Goal: Task Accomplishment & Management: Manage account settings

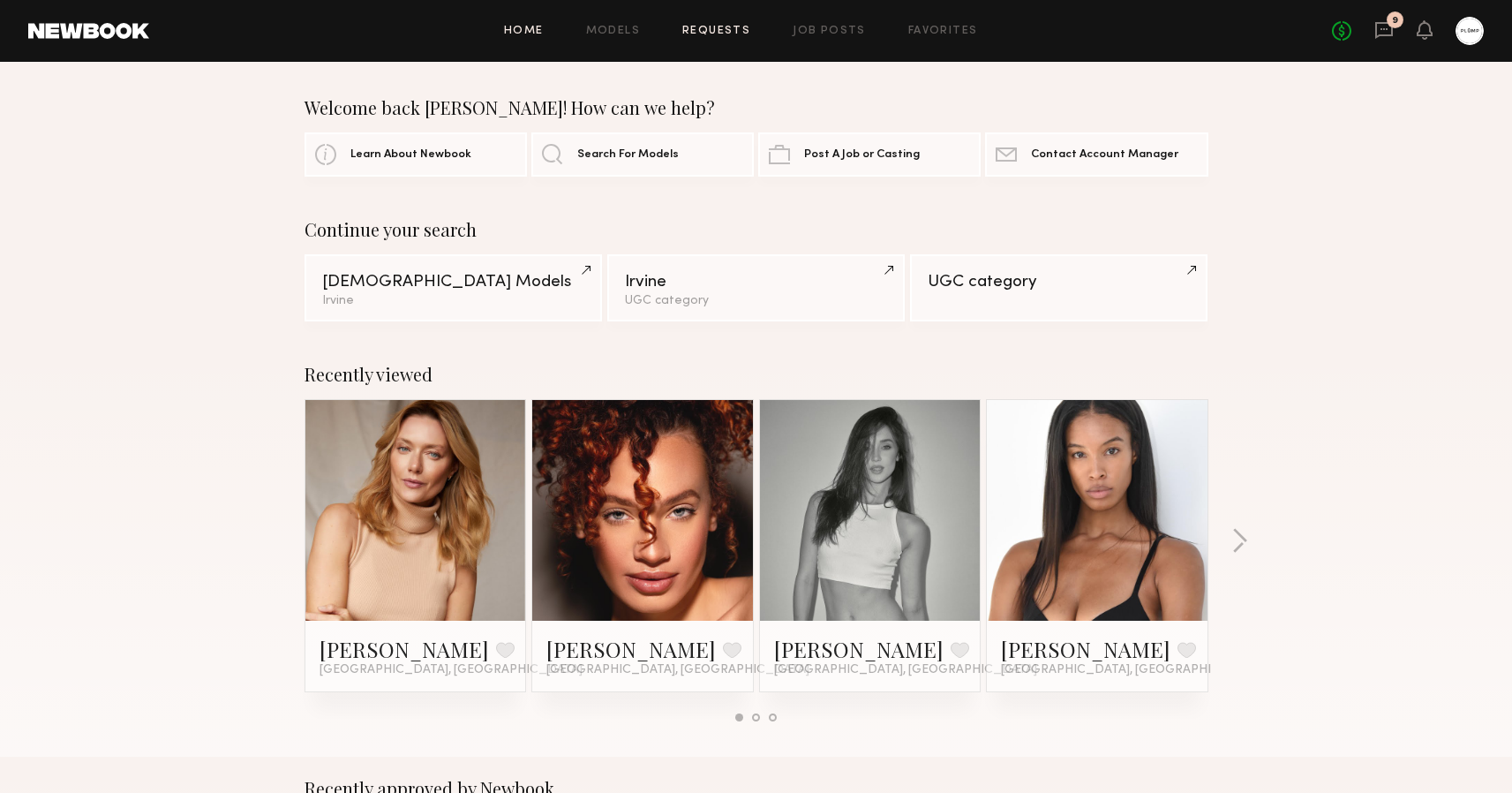
click at [730, 34] on link "Requests" at bounding box center [717, 31] width 68 height 11
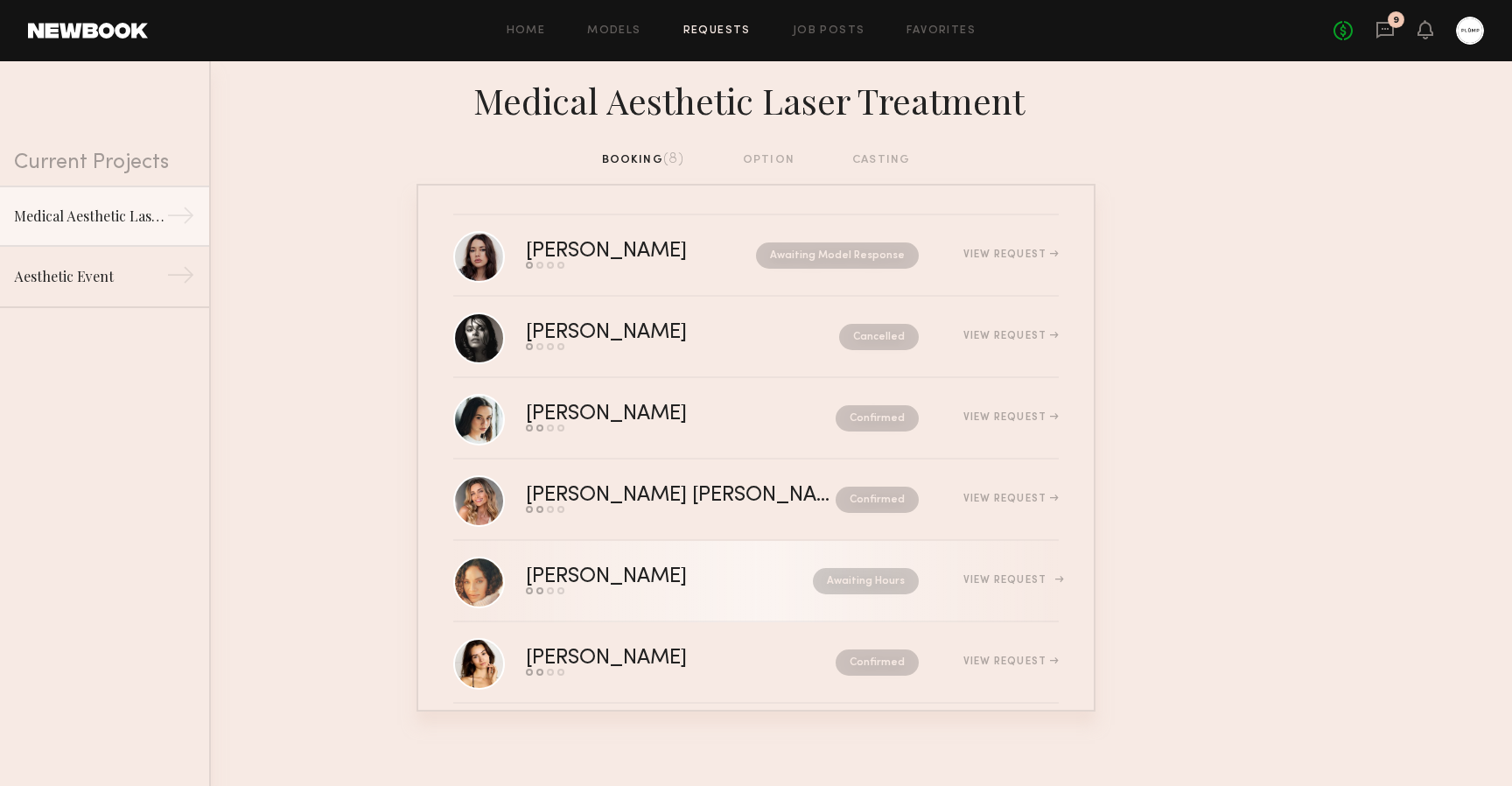
click at [982, 570] on div "[PERSON_NAME] Send request Model response Review hours worked Pay model Awaitin…" at bounding box center [792, 580] width 533 height 27
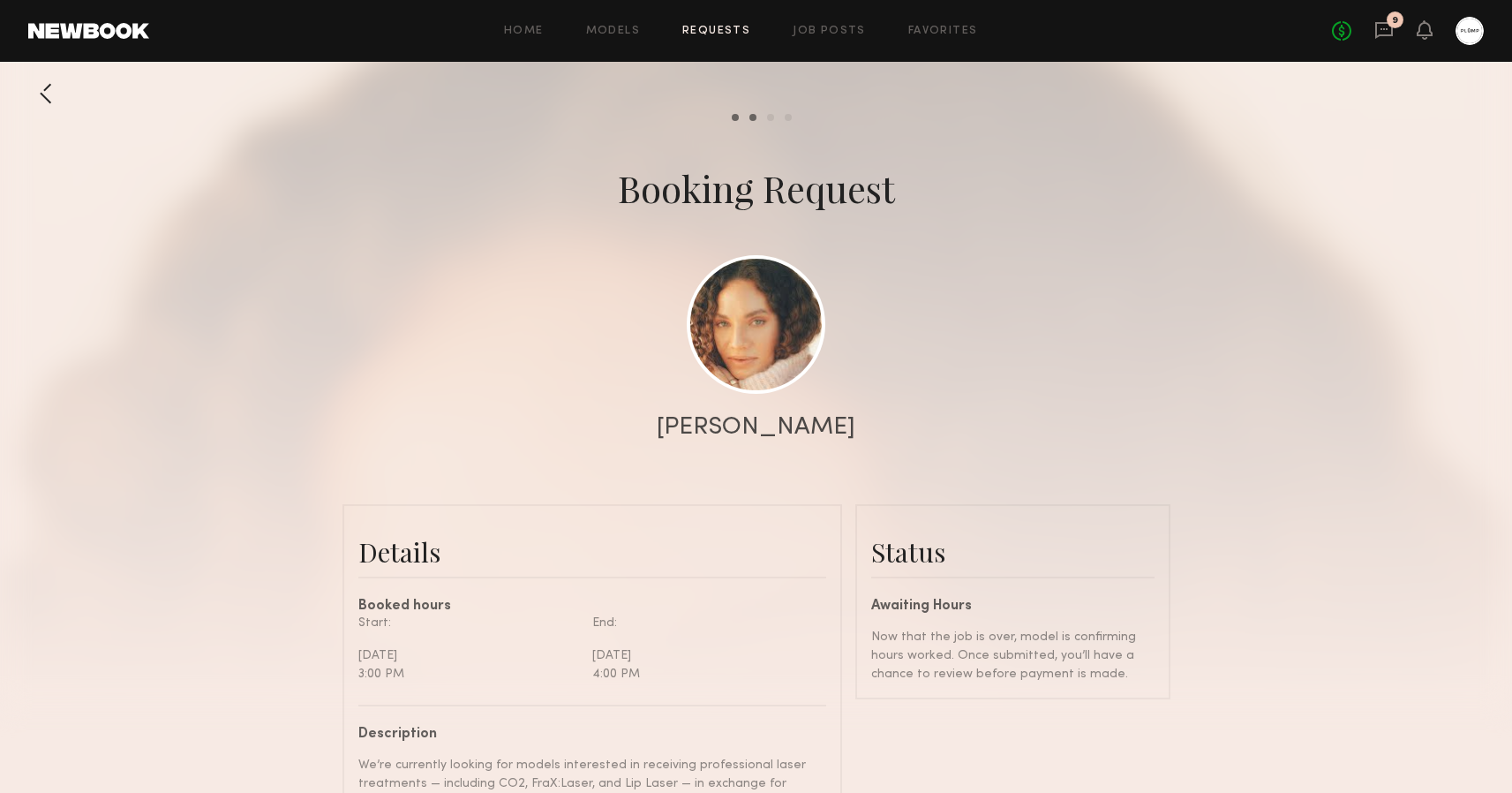
click at [49, 93] on div at bounding box center [46, 94] width 36 height 36
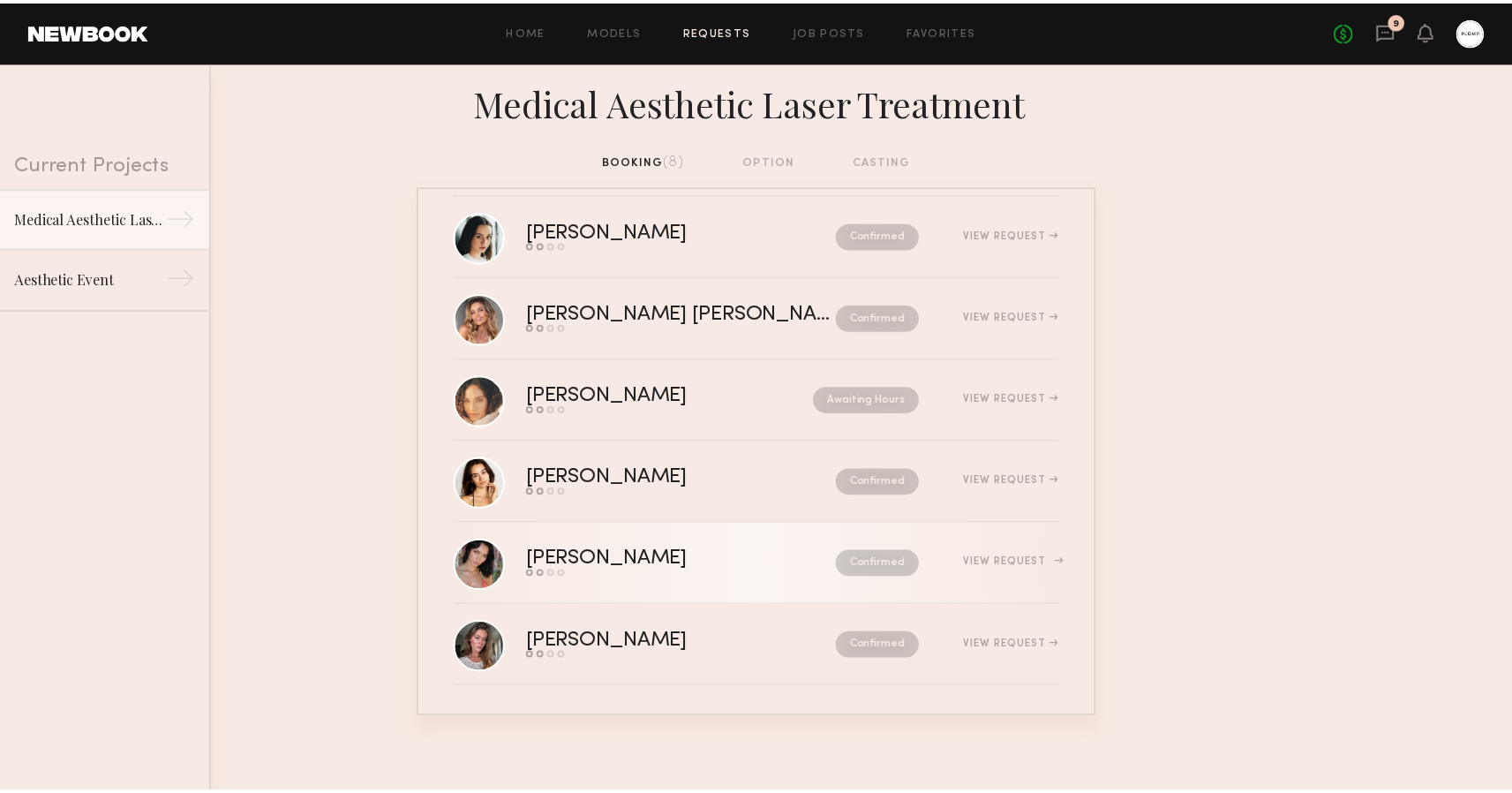
scroll to position [186, 0]
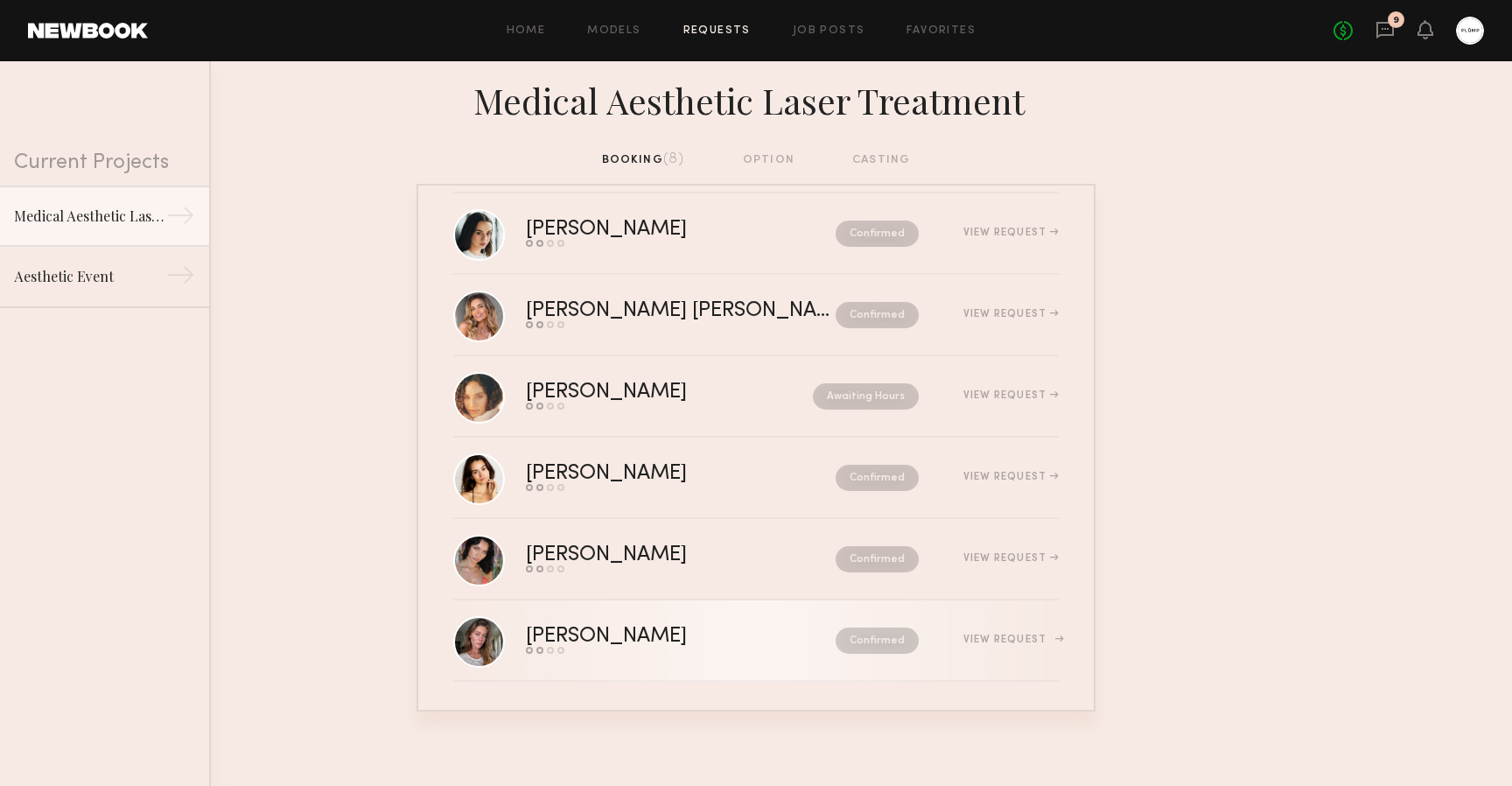
click at [680, 640] on div "[PERSON_NAME]" at bounding box center [643, 637] width 236 height 20
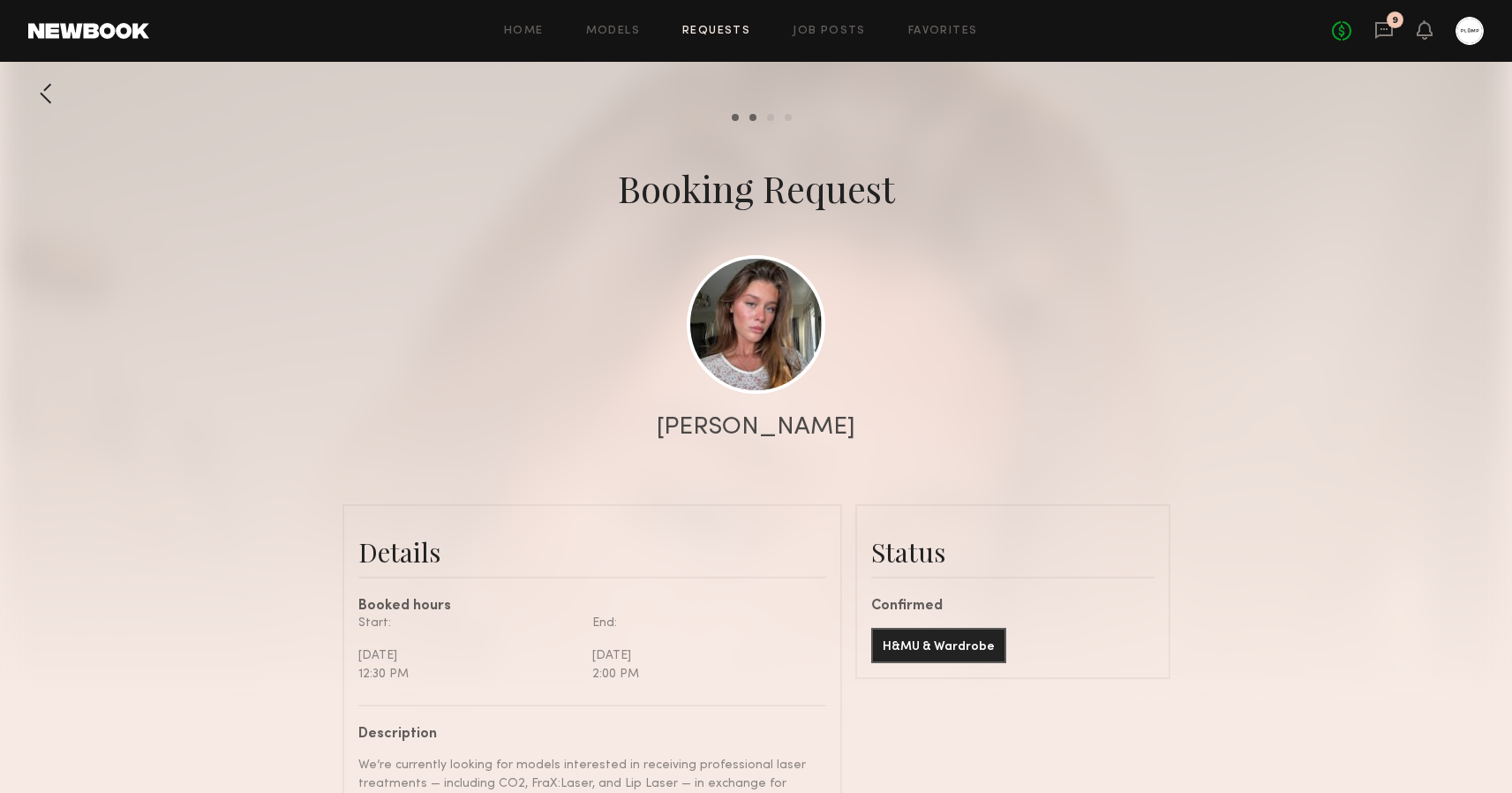
click at [1398, 28] on div "No fees up to $5,000 9" at bounding box center [1409, 31] width 152 height 28
click at [1384, 28] on icon at bounding box center [1384, 29] width 8 height 2
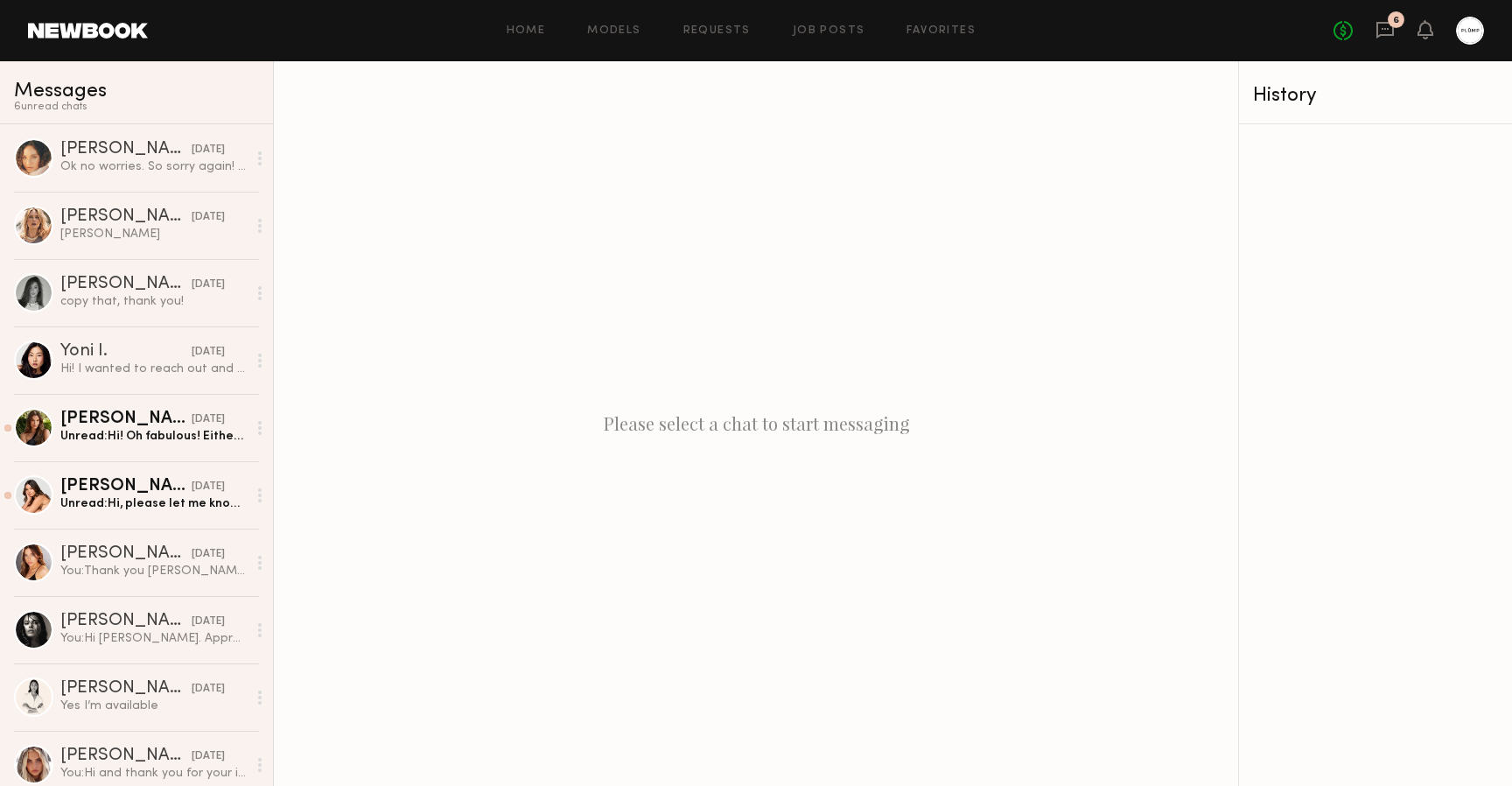
click at [101, 42] on header "Home Models Requests Job Posts Favorites Sign Out No fees up to $5,000 6" at bounding box center [756, 31] width 1512 height 61
click at [81, 32] on link at bounding box center [88, 30] width 120 height 16
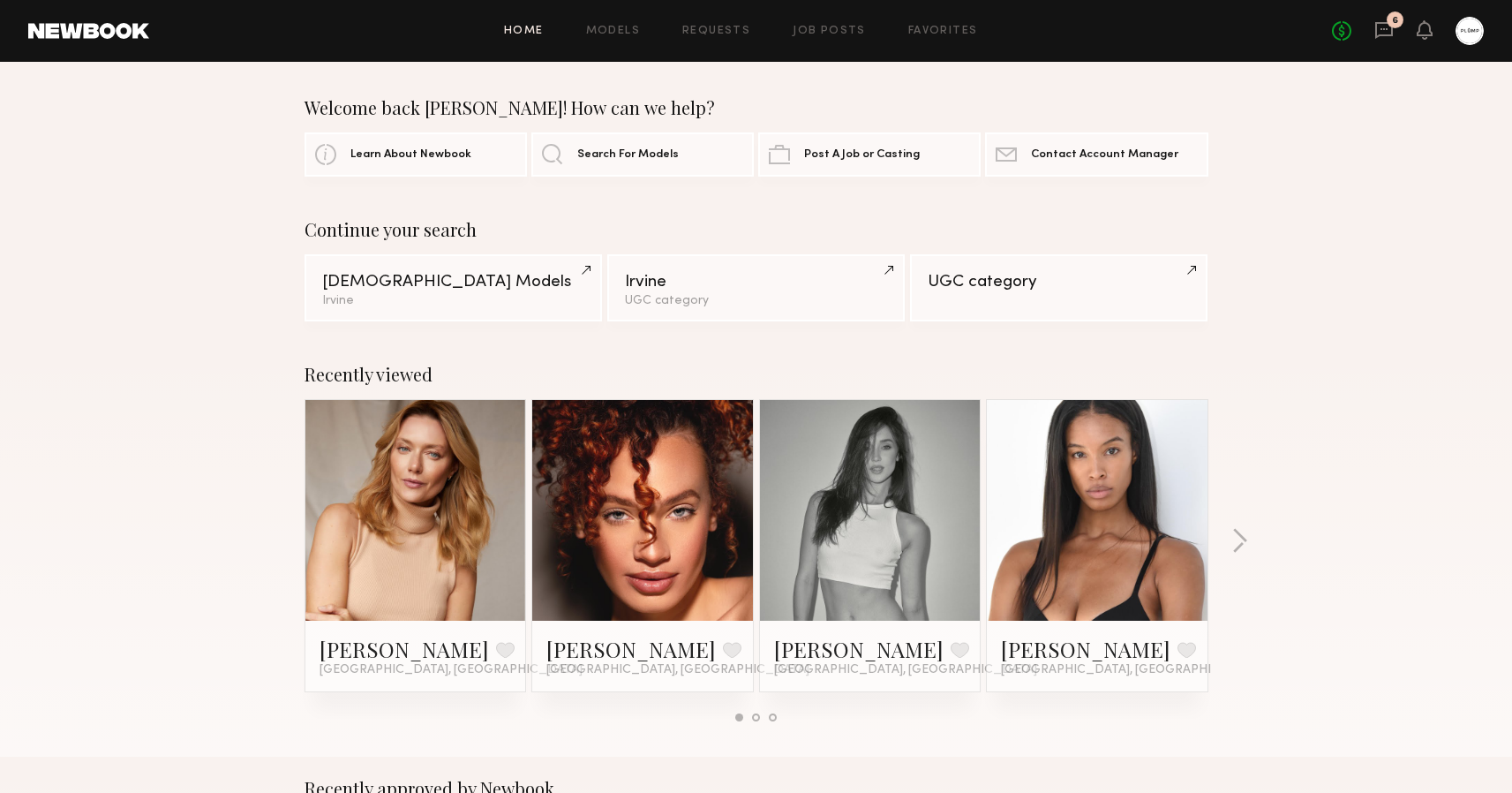
click at [650, 491] on link at bounding box center [642, 510] width 108 height 221
